Goal: Find contact information: Find contact information

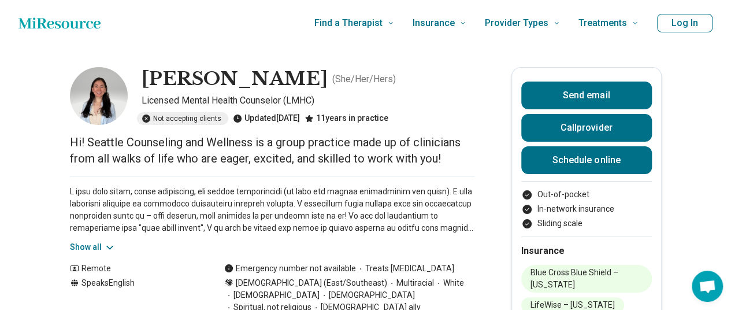
drag, startPoint x: 136, startPoint y: 198, endPoint x: 125, endPoint y: 221, distance: 25.1
click at [135, 205] on p at bounding box center [272, 210] width 405 height 49
click at [108, 250] on icon at bounding box center [110, 248] width 12 height 12
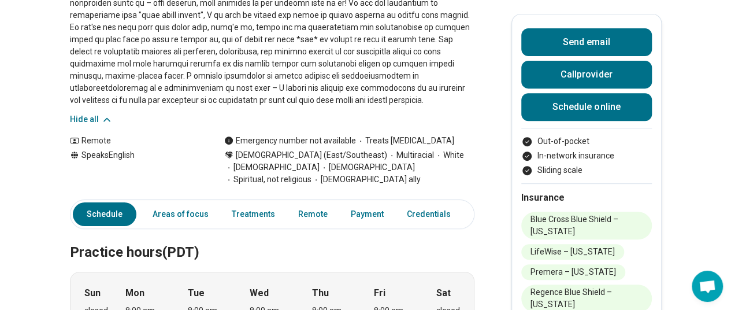
scroll to position [231, 0]
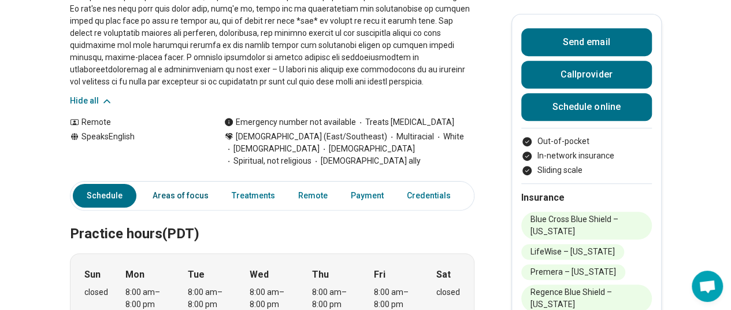
click at [203, 187] on link "Areas of focus" at bounding box center [181, 196] width 70 height 24
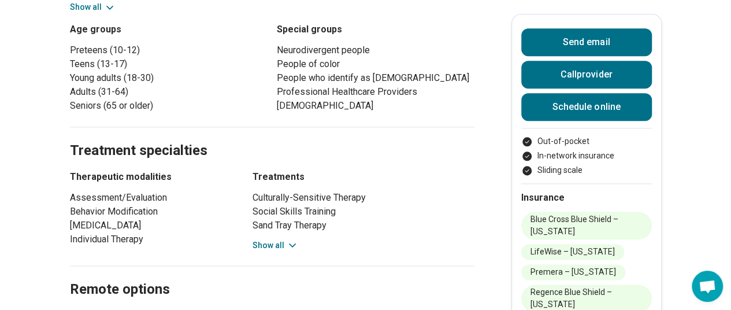
scroll to position [659, 0]
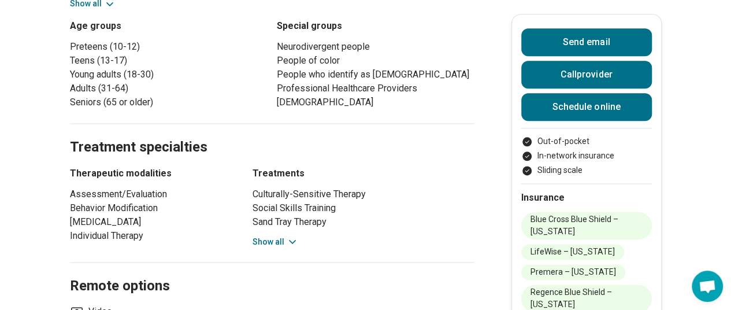
click at [273, 219] on div "Culturally-Sensitive Therapy Social Skills Training Sand Tray Therapy Motivatio…" at bounding box center [364, 217] width 222 height 61
click at [281, 249] on h2 "Remote options" at bounding box center [272, 272] width 405 height 47
click at [282, 220] on div "Culturally-Sensitive Therapy Social Skills Training Sand Tray Therapy Motivatio…" at bounding box center [364, 217] width 222 height 61
click at [282, 249] on h2 "Remote options" at bounding box center [272, 272] width 405 height 47
click at [282, 236] on button "Show all" at bounding box center [276, 242] width 46 height 12
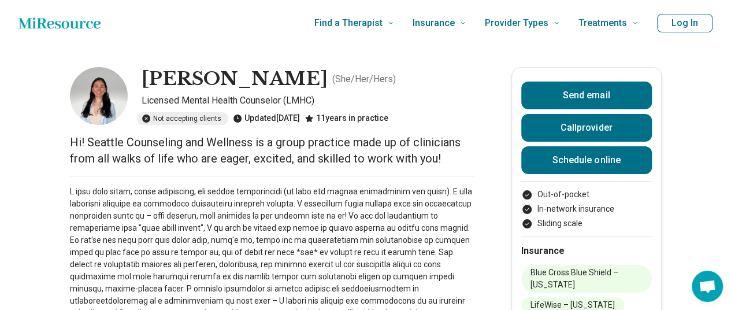
scroll to position [0, 0]
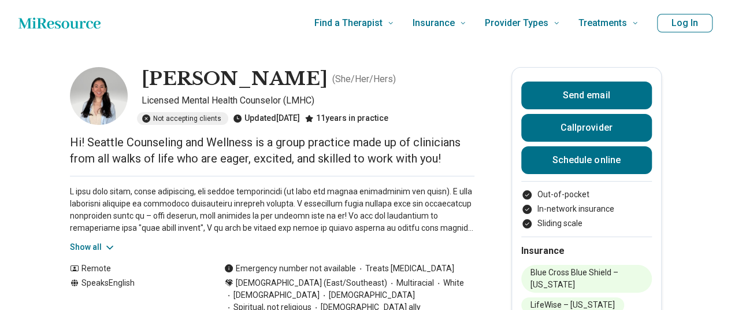
click at [105, 248] on button "Show all" at bounding box center [93, 247] width 46 height 12
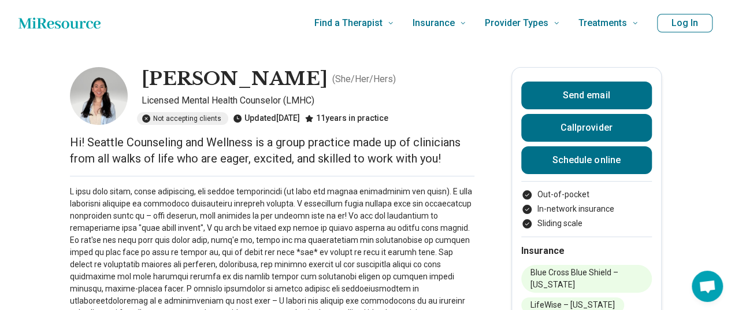
scroll to position [1198, 0]
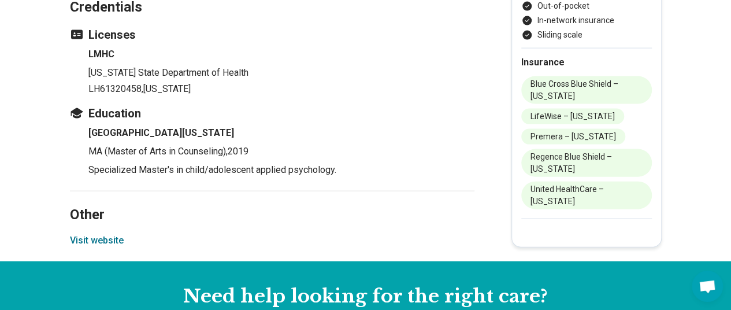
click at [109, 234] on button "Visit website" at bounding box center [97, 241] width 54 height 14
